Goal: Check status: Check status

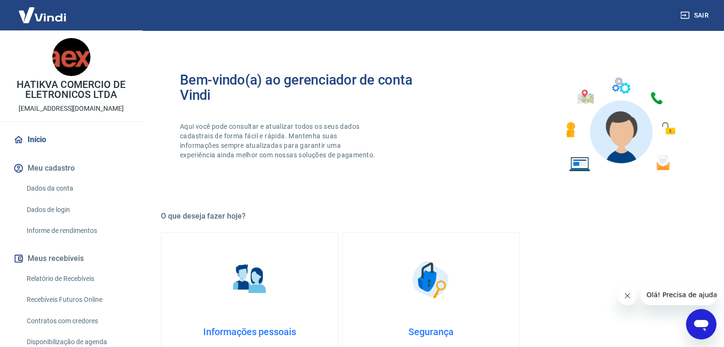
click at [33, 195] on link "Dados da conta" at bounding box center [77, 189] width 108 height 20
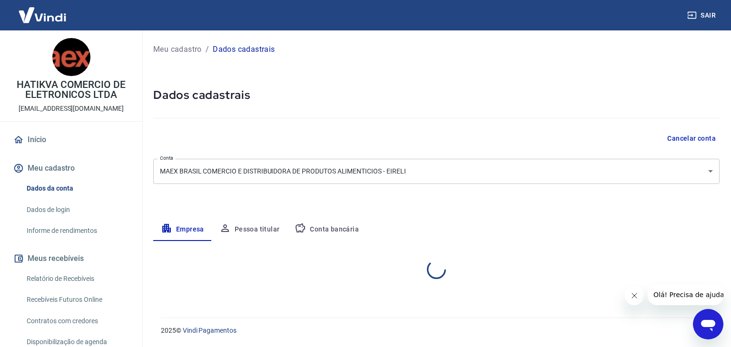
select select "SP"
select select "business"
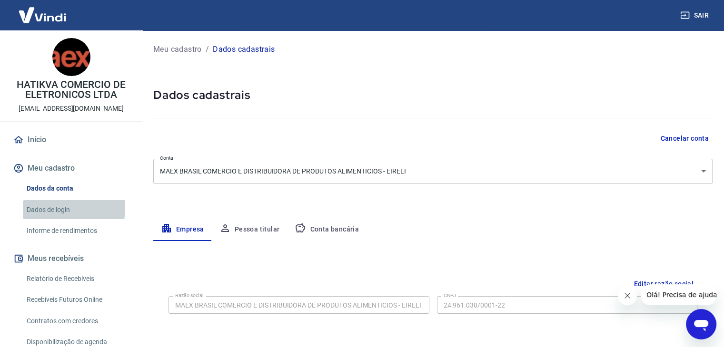
click at [46, 208] on link "Dados de login" at bounding box center [77, 210] width 108 height 20
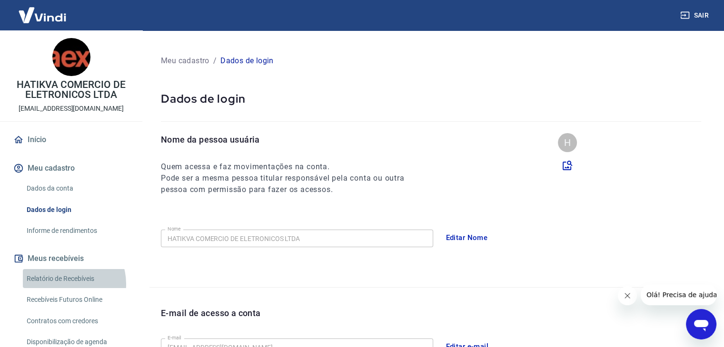
click at [64, 284] on link "Relatório de Recebíveis" at bounding box center [77, 279] width 108 height 20
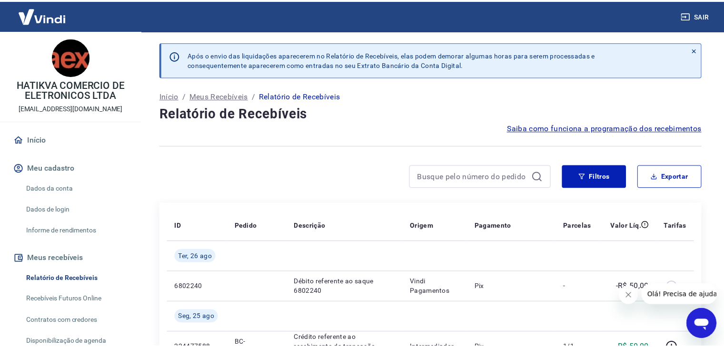
scroll to position [238, 0]
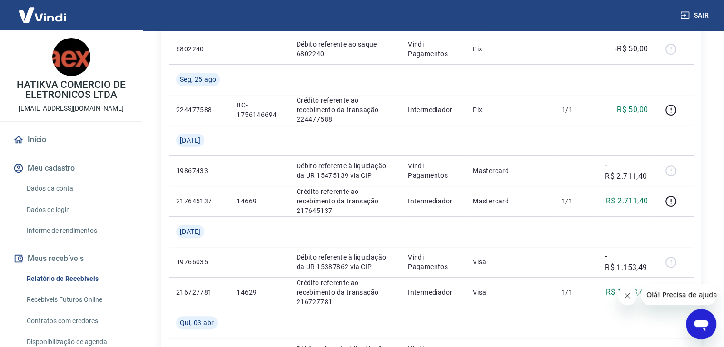
click at [627, 298] on icon "Fechar mensagem da empresa" at bounding box center [628, 296] width 8 height 8
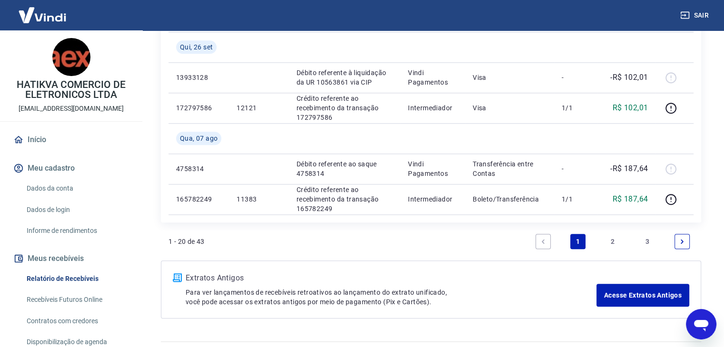
scroll to position [994, 0]
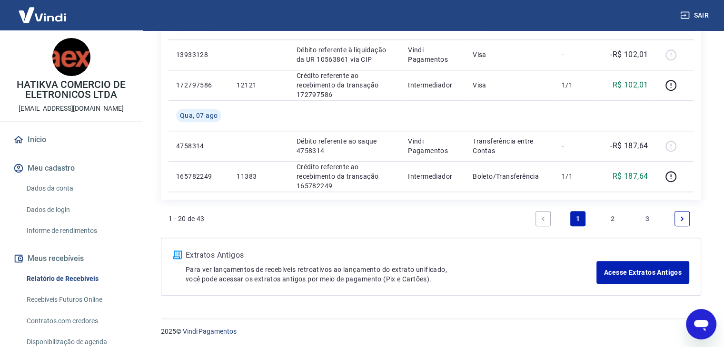
click at [611, 218] on link "2" at bounding box center [612, 218] width 15 height 15
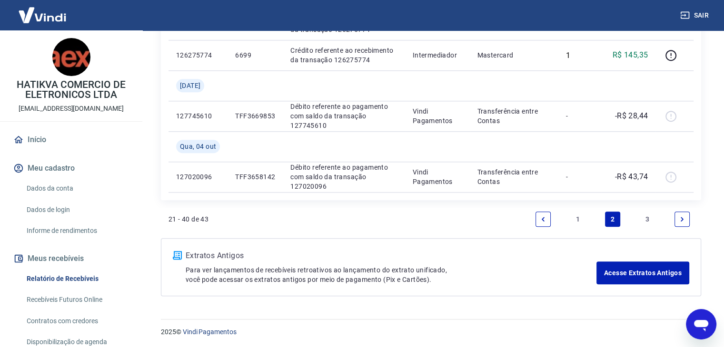
scroll to position [963, 0]
click at [642, 220] on link "3" at bounding box center [647, 218] width 15 height 15
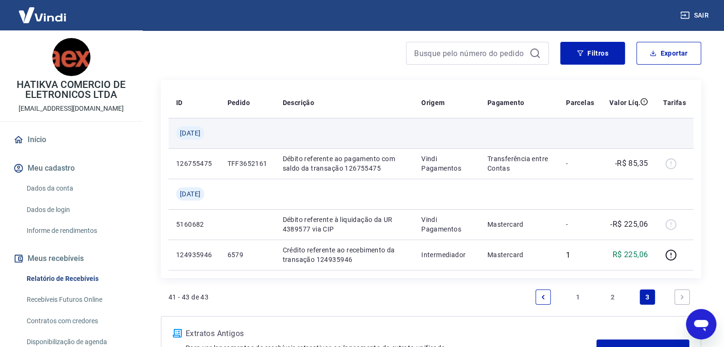
scroll to position [202, 0]
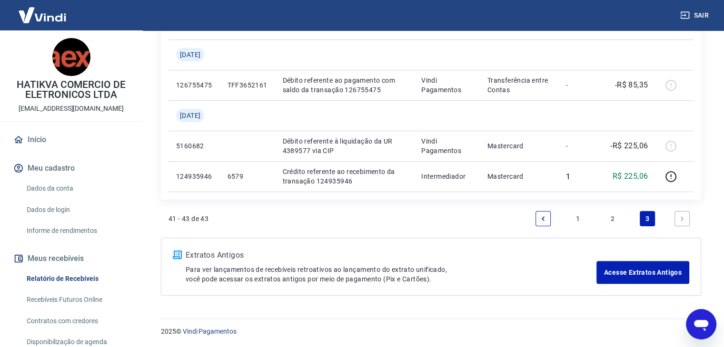
click at [574, 217] on link "1" at bounding box center [577, 218] width 15 height 15
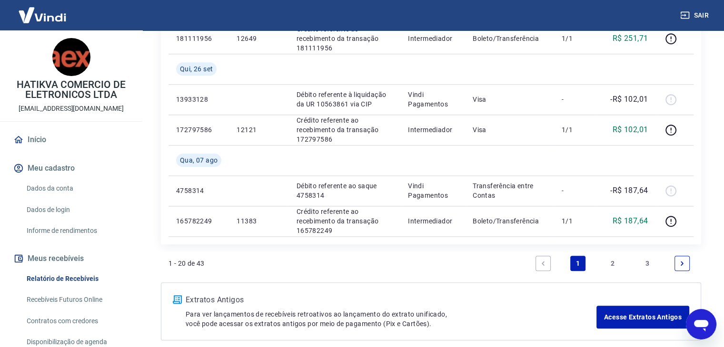
scroll to position [952, 0]
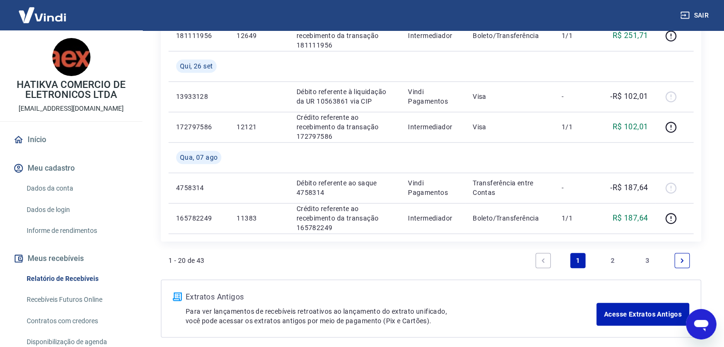
click at [619, 262] on link "2" at bounding box center [612, 260] width 15 height 15
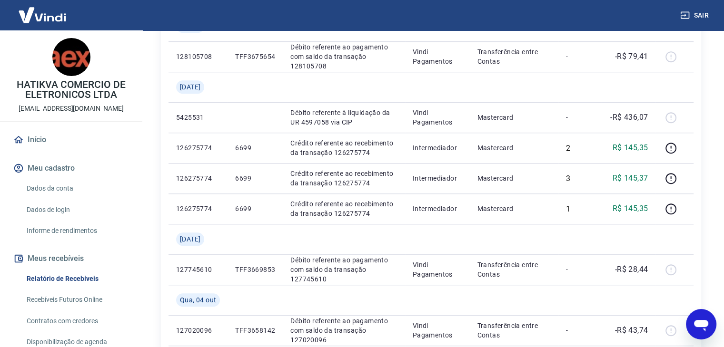
scroll to position [904, 0]
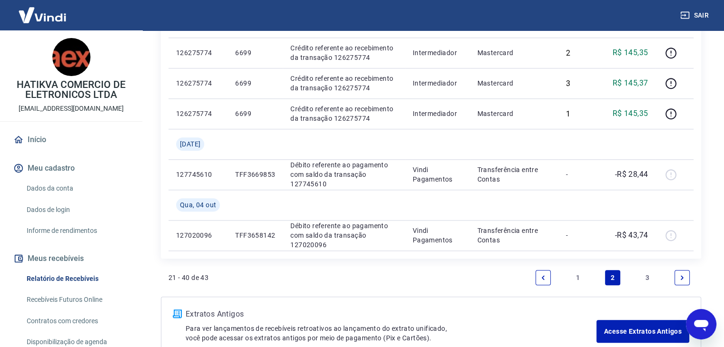
click at [647, 279] on link "3" at bounding box center [647, 277] width 15 height 15
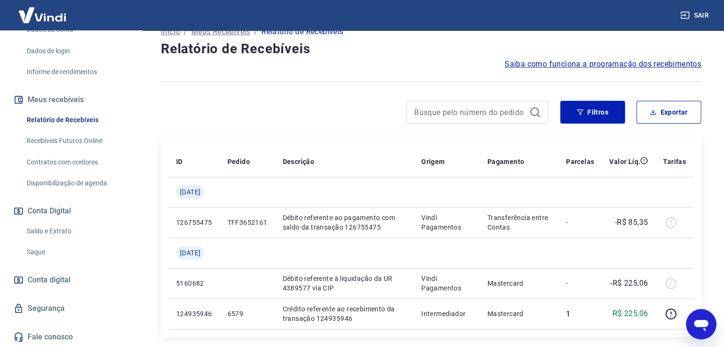
scroll to position [48, 0]
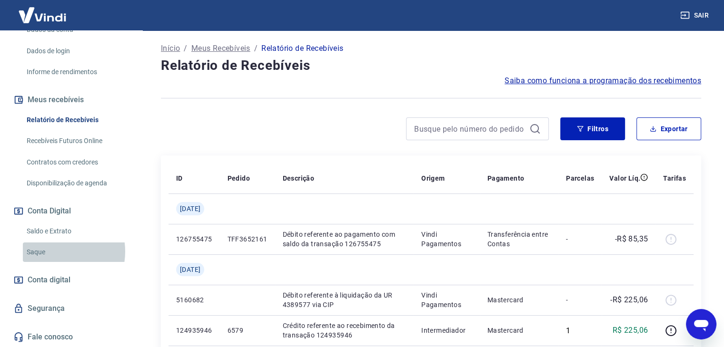
click at [54, 251] on link "Saque" at bounding box center [77, 253] width 108 height 20
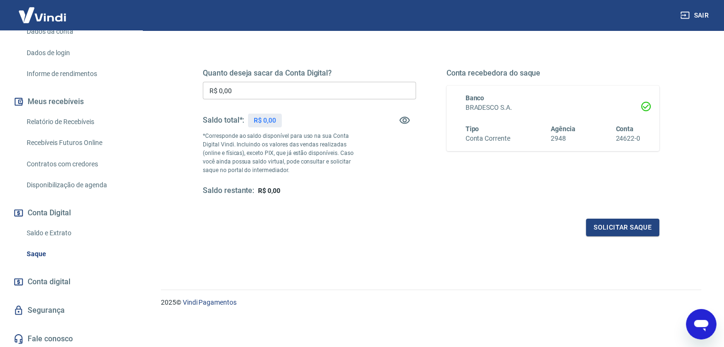
scroll to position [159, 0]
click at [72, 223] on link "Saldo e Extrato" at bounding box center [77, 232] width 108 height 20
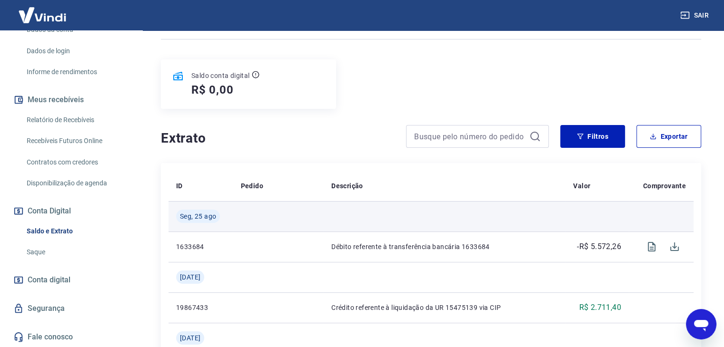
scroll to position [95, 0]
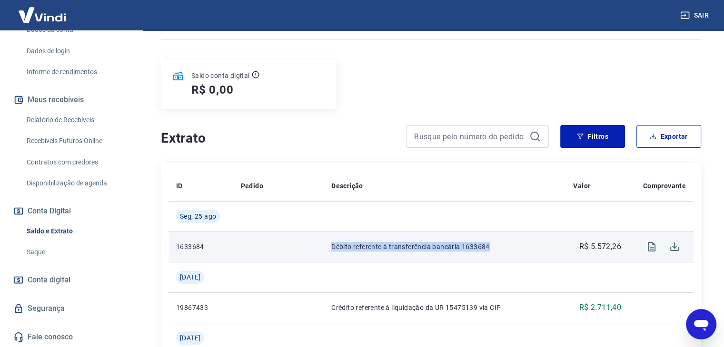
drag, startPoint x: 326, startPoint y: 247, endPoint x: 506, endPoint y: 248, distance: 180.4
click at [506, 248] on td "Débito referente à transferência bancária 1633684" at bounding box center [445, 247] width 242 height 30
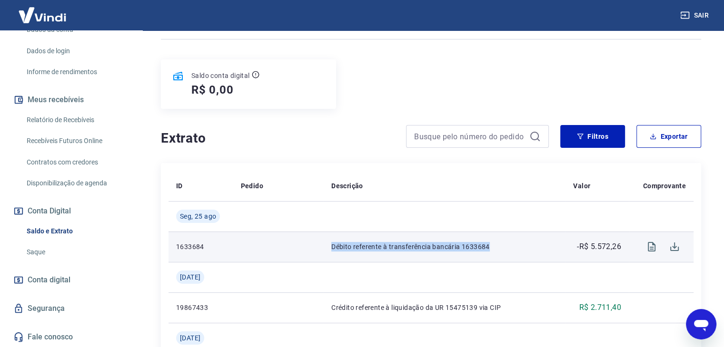
drag, startPoint x: 326, startPoint y: 246, endPoint x: 497, endPoint y: 248, distance: 171.4
click at [497, 248] on td "Débito referente à transferência bancária 1633684" at bounding box center [445, 247] width 242 height 30
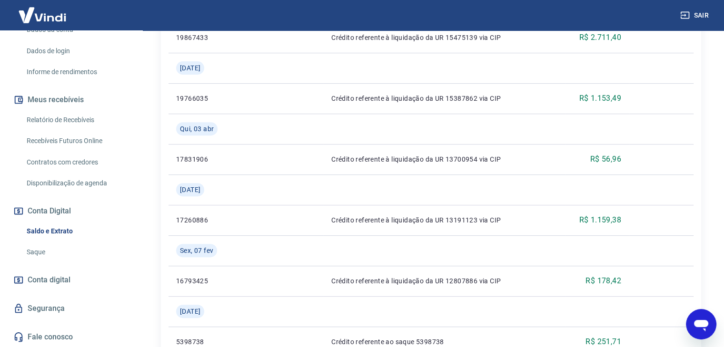
scroll to position [198, 0]
